Goal: Check status: Check status

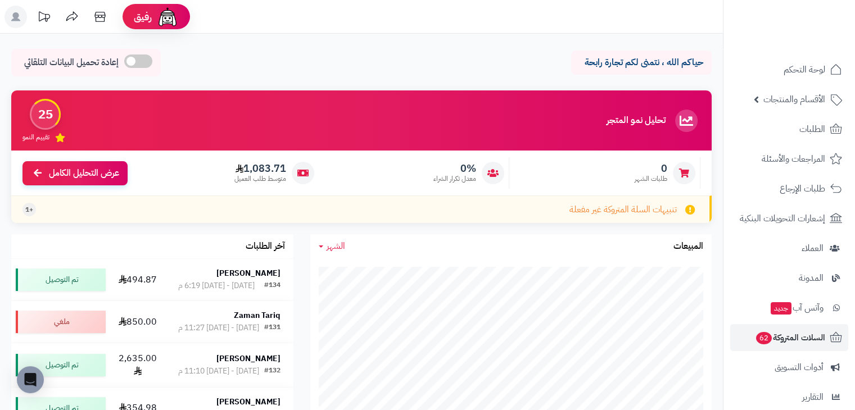
scroll to position [134, 0]
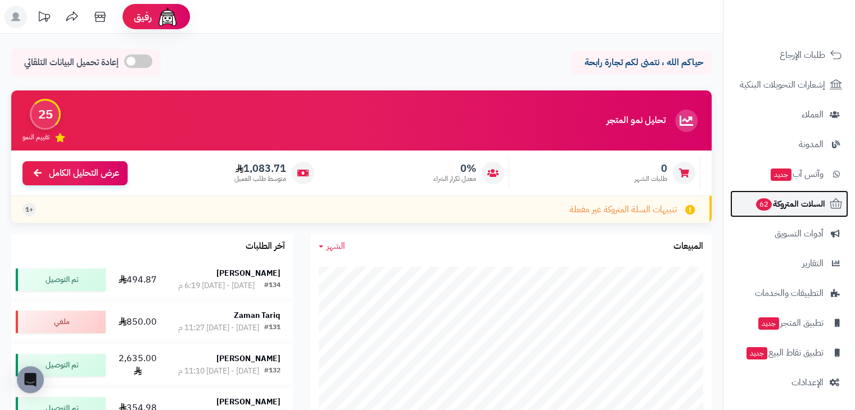
click at [798, 200] on span "السلات المتروكة 62" at bounding box center [790, 204] width 70 height 16
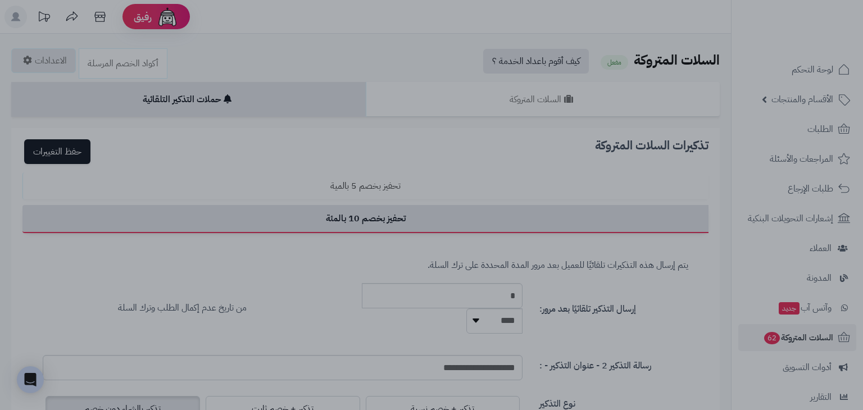
click at [112, 200] on div at bounding box center [431, 205] width 863 height 410
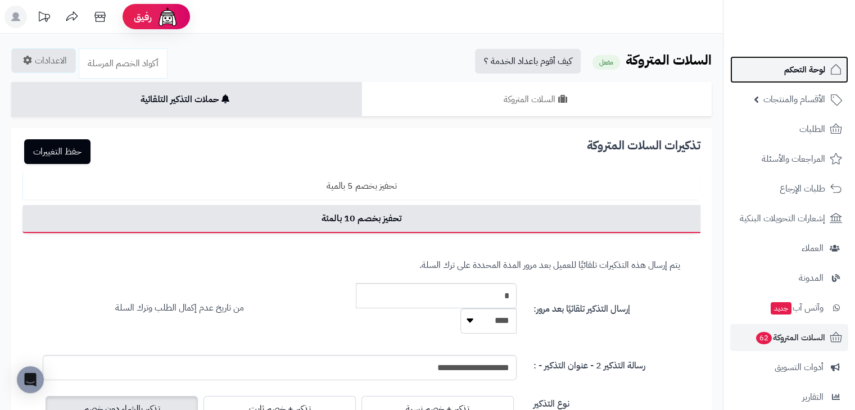
click at [775, 66] on link "لوحة التحكم" at bounding box center [789, 69] width 118 height 27
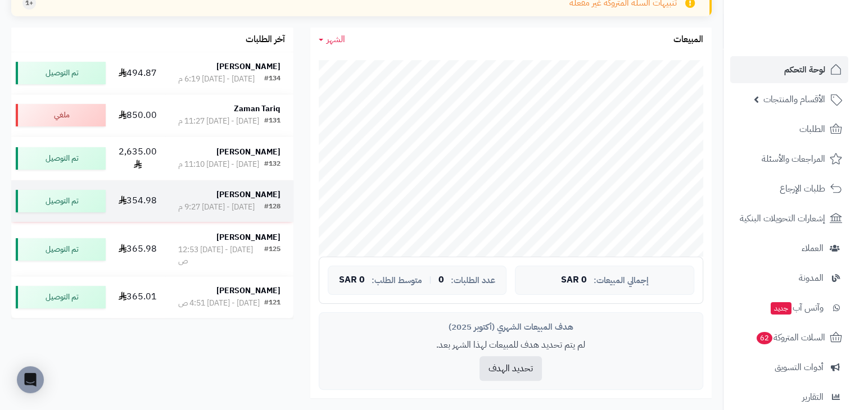
scroll to position [196, 0]
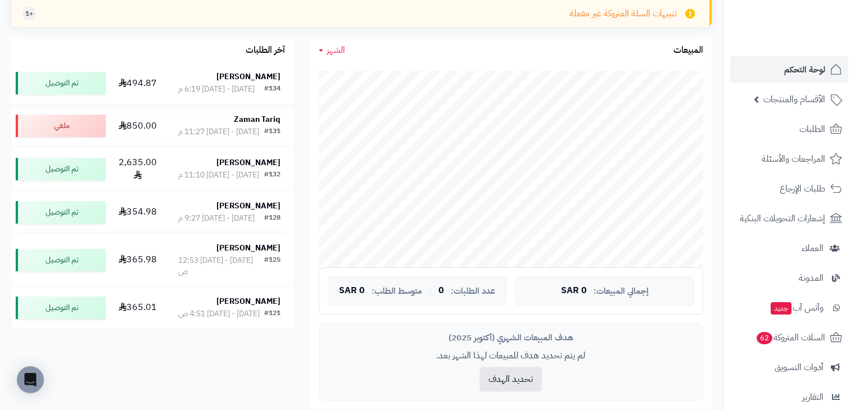
click at [266, 85] on div "#134" at bounding box center [272, 89] width 16 height 11
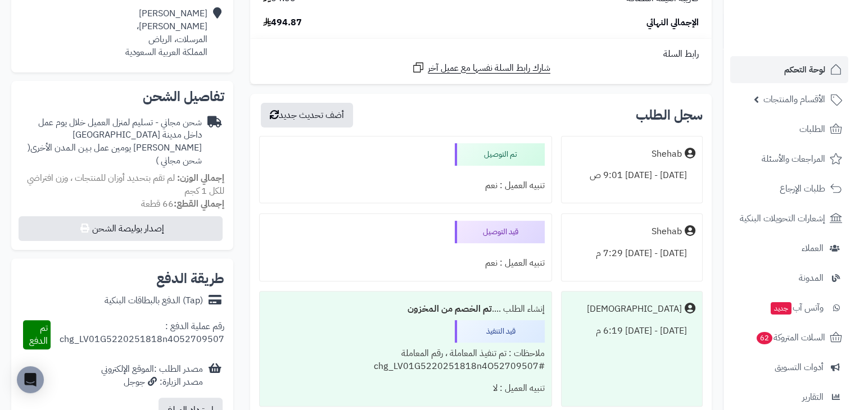
scroll to position [281, 0]
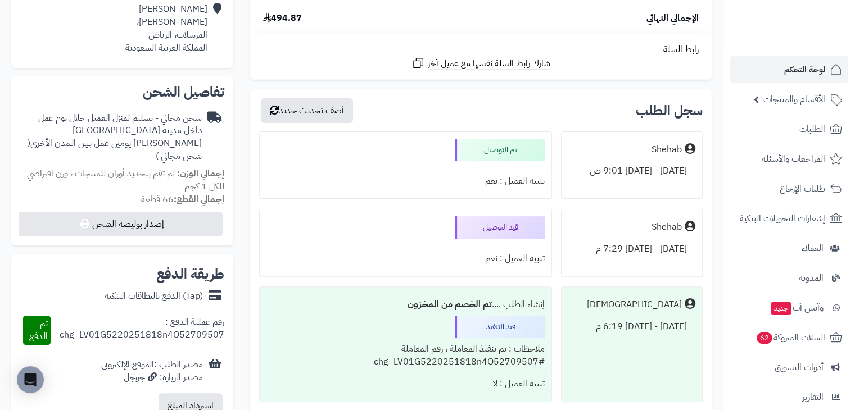
drag, startPoint x: 474, startPoint y: 243, endPoint x: 551, endPoint y: 209, distance: 84.5
click at [551, 209] on div "قيد التوصيل تنبيه العميل : نعم" at bounding box center [405, 243] width 293 height 68
click at [514, 161] on div at bounding box center [405, 165] width 278 height 9
